Goal: Information Seeking & Learning: Learn about a topic

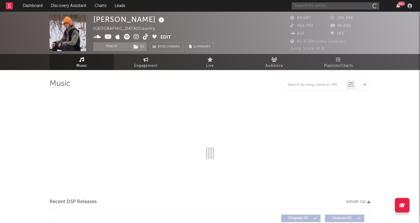
click at [331, 8] on input "text" at bounding box center [334, 5] width 87 height 7
type input "mala"
select select "6m"
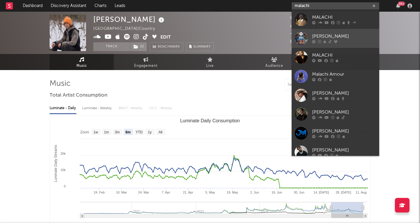
type input "malachi"
click at [337, 34] on div "[PERSON_NAME]" at bounding box center [344, 36] width 64 height 7
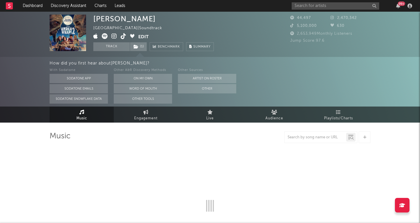
select select "6m"
